Goal: Book appointment/travel/reservation

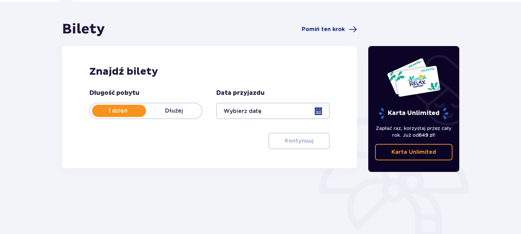
scroll to position [68, 0]
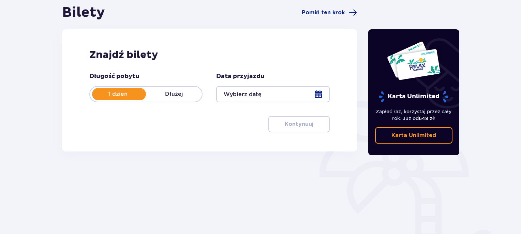
click at [323, 93] on div at bounding box center [272, 94] width 113 height 16
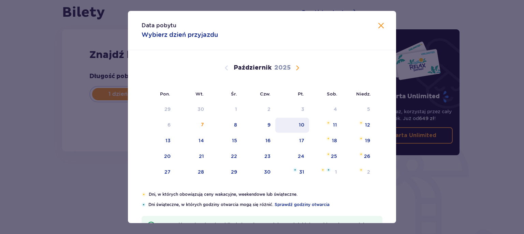
click at [303, 126] on div "10" at bounding box center [301, 124] width 5 height 7
type input "[DATE]"
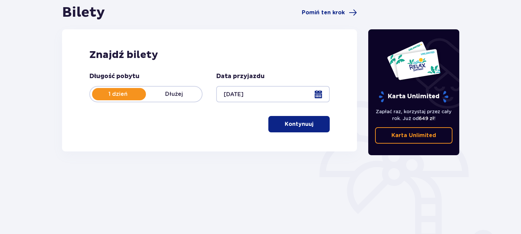
click at [311, 126] on span "button" at bounding box center [315, 124] width 8 height 8
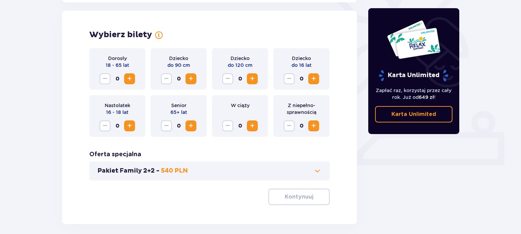
scroll to position [190, 0]
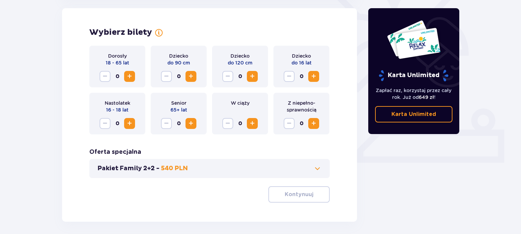
click at [311, 76] on span "Zwiększ" at bounding box center [314, 76] width 8 height 8
click at [286, 199] on button "Kontynuuj" at bounding box center [298, 194] width 61 height 16
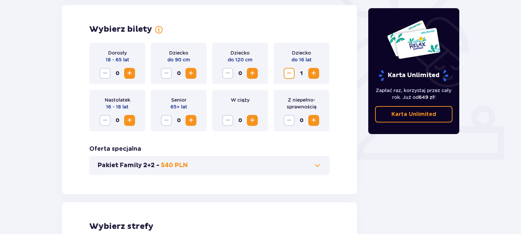
scroll to position [174, 0]
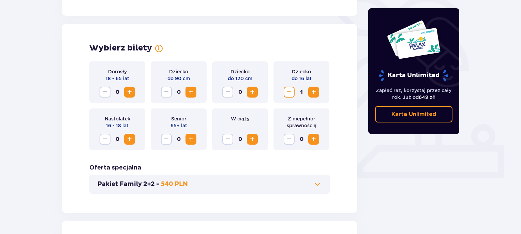
click at [292, 94] on span "Zmniejsz" at bounding box center [289, 92] width 8 height 8
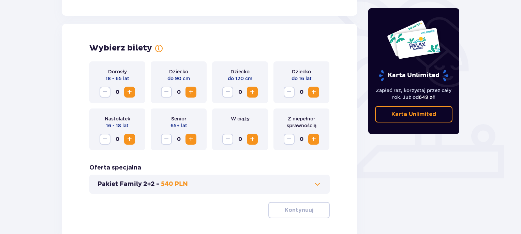
click at [130, 90] on span "Zwiększ" at bounding box center [130, 92] width 8 height 8
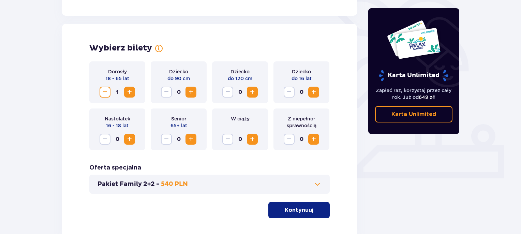
click at [289, 208] on p "Kontynuuj" at bounding box center [299, 210] width 29 height 8
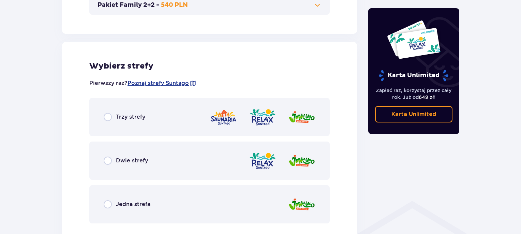
scroll to position [379, 0]
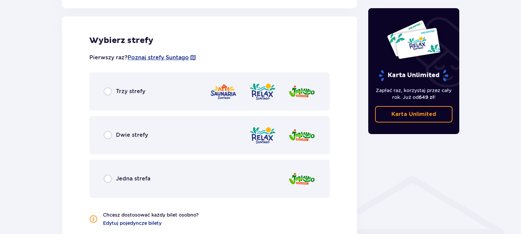
click at [112, 91] on input "radio" at bounding box center [108, 91] width 8 height 8
radio input "true"
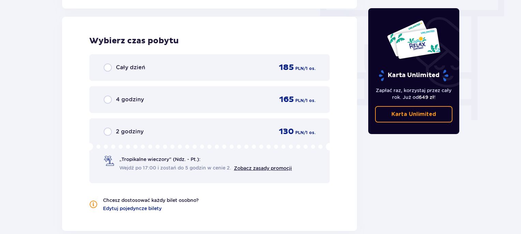
scroll to position [616, 0]
click at [147, 72] on div "Cały dzień 185 PLN / 1 os." at bounding box center [209, 67] width 240 height 27
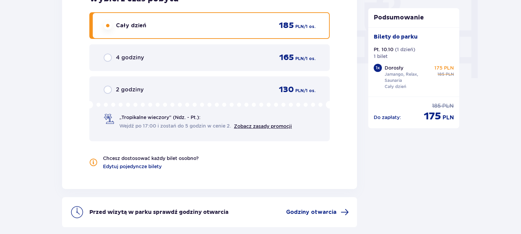
scroll to position [642, 0]
